Goal: Transaction & Acquisition: Purchase product/service

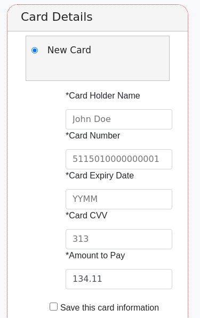
scroll to position [242, 0]
click at [143, 109] on input "text" at bounding box center [119, 119] width 107 height 20
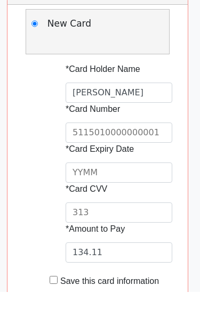
type input "[PERSON_NAME]"
click at [149, 149] on input "text" at bounding box center [119, 159] width 107 height 20
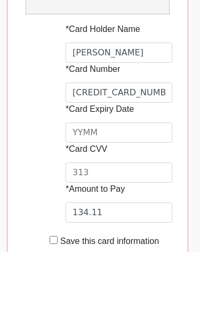
type input "[CREDIT_CARD_NUMBER]"
click at [161, 189] on input "text" at bounding box center [119, 199] width 107 height 20
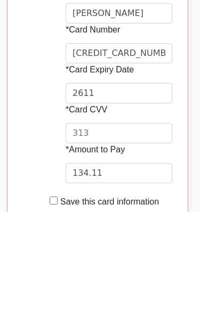
type input "2611"
click at [131, 229] on input "text" at bounding box center [119, 239] width 107 height 20
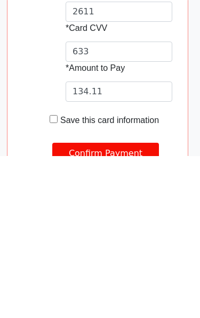
type input "633"
click at [53, 277] on input "checkbox" at bounding box center [54, 281] width 8 height 8
checkbox input "true"
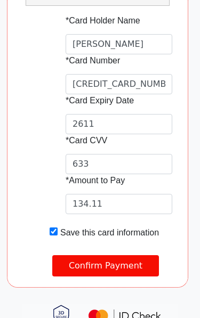
click at [111, 255] on input "Confirm Payment" at bounding box center [105, 265] width 107 height 21
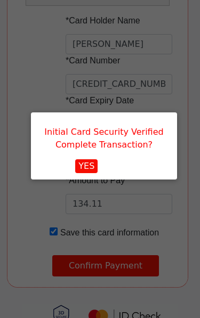
scroll to position [0, 0]
click at [94, 163] on button "YES" at bounding box center [86, 166] width 22 height 14
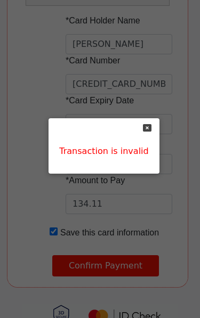
click at [144, 125] on icon at bounding box center [147, 128] width 9 height 9
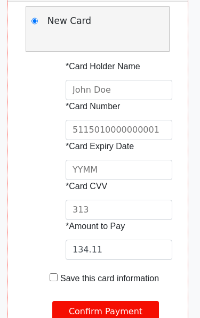
click at [122, 81] on input "text" at bounding box center [119, 91] width 107 height 20
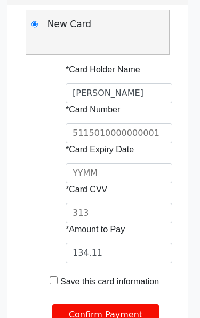
type input "[PERSON_NAME]"
click at [156, 123] on input "text" at bounding box center [119, 133] width 107 height 20
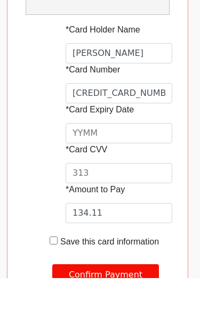
type input "[CREDIT_CARD_NUMBER]"
click at [144, 163] on input "text" at bounding box center [119, 173] width 107 height 20
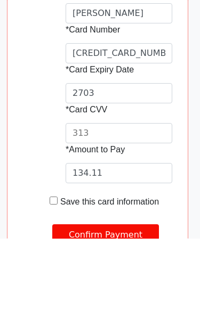
type input "2703"
click at [147, 203] on input "text" at bounding box center [119, 213] width 107 height 20
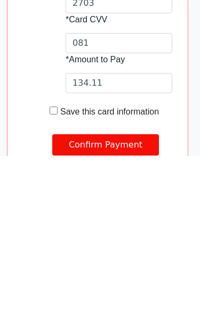
type input "081"
click at [54, 269] on input "checkbox" at bounding box center [54, 273] width 8 height 8
checkbox input "true"
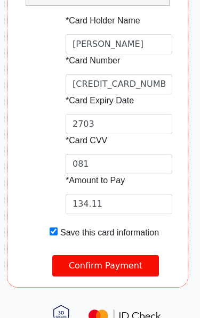
click at [105, 255] on input "Confirm Payment" at bounding box center [105, 265] width 107 height 21
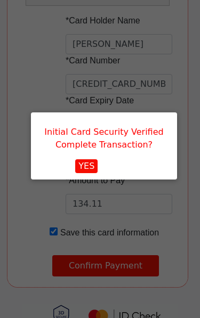
click at [93, 161] on button "YES" at bounding box center [86, 166] width 22 height 14
